Goal: Communication & Community: Answer question/provide support

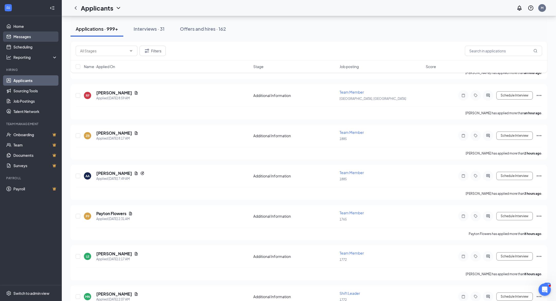
click at [16, 40] on link "Messages" at bounding box center [35, 36] width 44 height 10
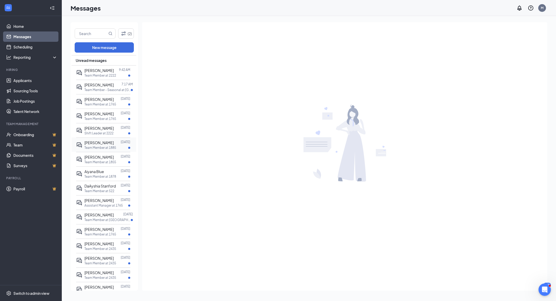
click at [114, 141] on div at bounding box center [117, 143] width 7 height 6
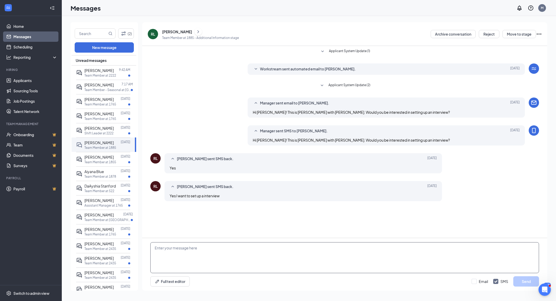
click at [184, 259] on textarea at bounding box center [344, 257] width 389 height 31
click at [349, 251] on textarea "Great! Are you available [DATE], [DATE]3pm for an online interview?" at bounding box center [344, 257] width 389 height 31
type textarea "Great! Are you available [DATE], [DATE]3pm for an online interview?"
click at [479, 283] on input "Email" at bounding box center [480, 280] width 16 height 5
checkbox input "true"
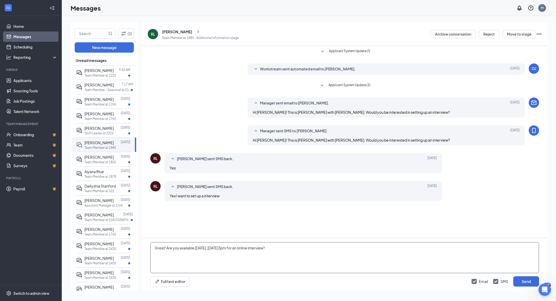
click at [474, 258] on textarea "Great! Are you available [DATE], [DATE]3pm for an online interview?" at bounding box center [344, 257] width 389 height 31
click at [475, 252] on textarea "Great! Are you available [DATE], [DATE]3pm for an online interview?" at bounding box center [344, 257] width 389 height 31
click at [524, 280] on button "Send" at bounding box center [527, 281] width 26 height 10
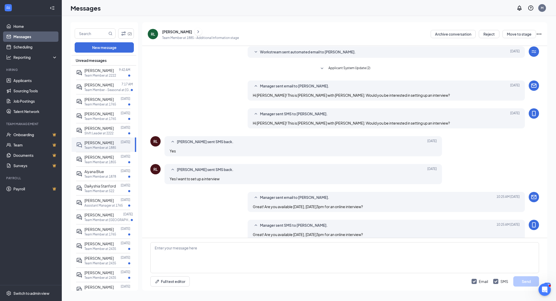
scroll to position [24, 0]
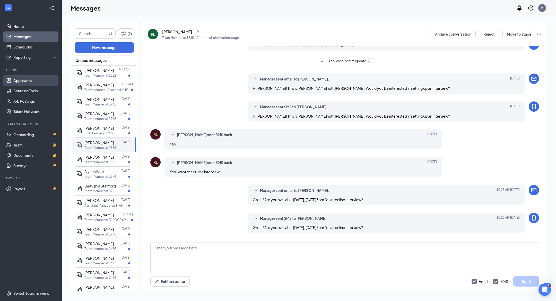
click at [32, 78] on link "Applicants" at bounding box center [35, 80] width 44 height 10
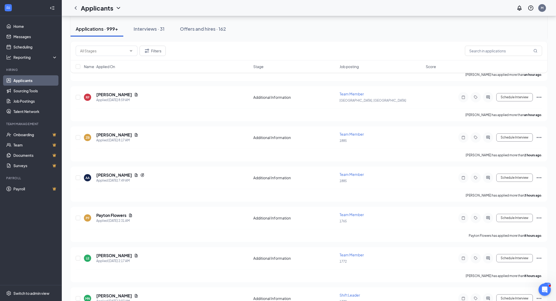
scroll to position [207, 0]
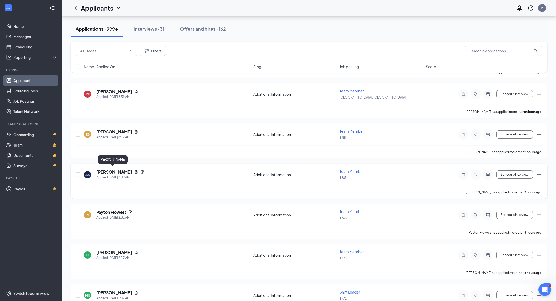
click at [115, 169] on h5 "[PERSON_NAME]" at bounding box center [114, 172] width 36 height 6
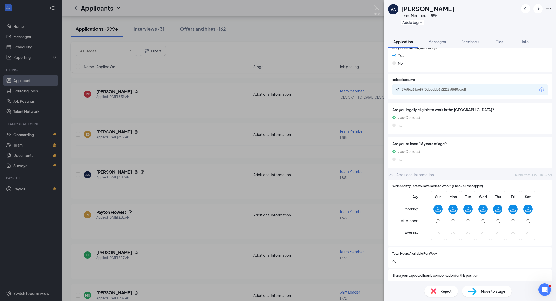
scroll to position [206, 0]
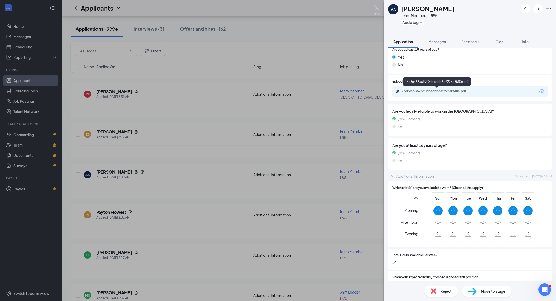
click at [427, 90] on div "27d8ca66a699f0dbeddb6a2223a85f0e.pdf" at bounding box center [438, 91] width 72 height 4
